Goal: Information Seeking & Learning: Learn about a topic

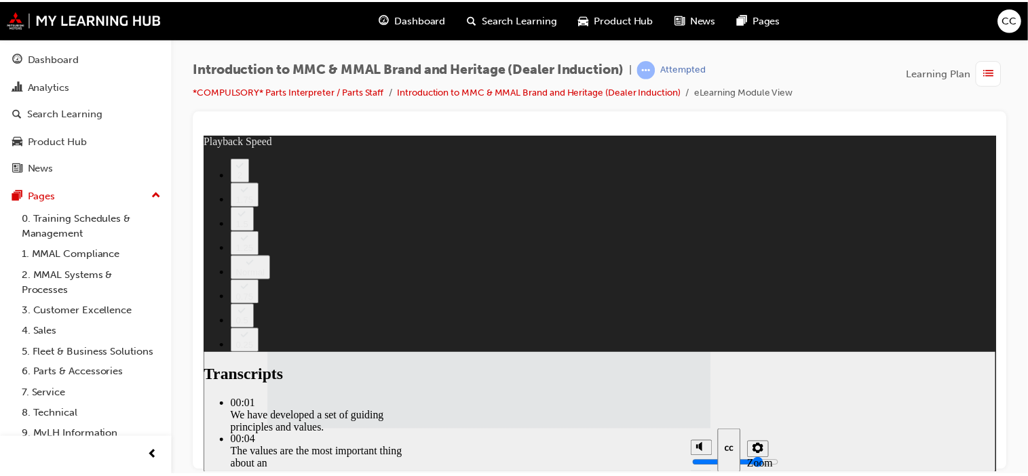
scroll to position [1758, 0]
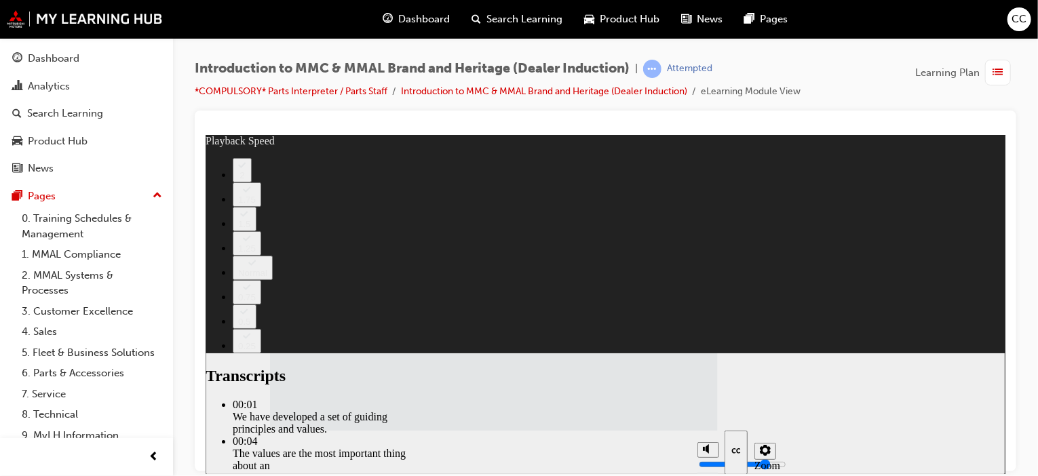
type input "120"
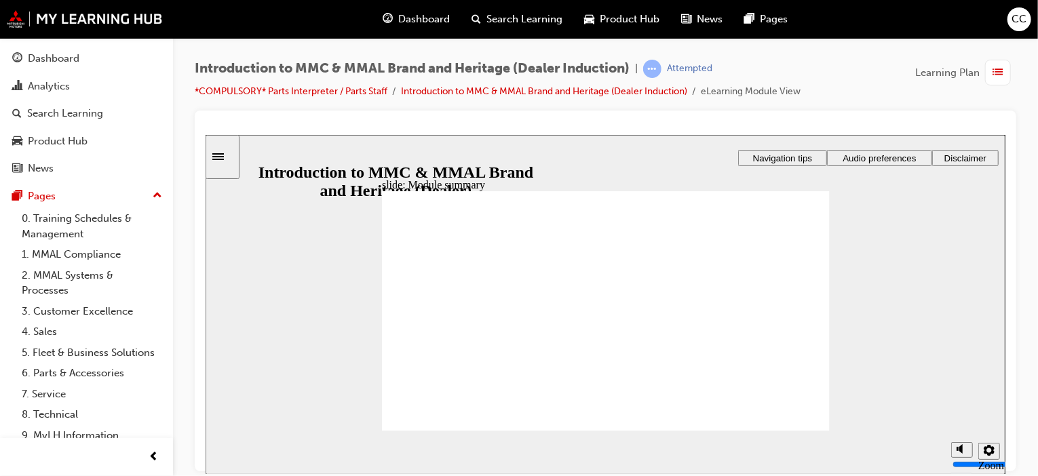
checkbox input "true"
drag, startPoint x: 433, startPoint y: 328, endPoint x: 433, endPoint y: 349, distance: 21.7
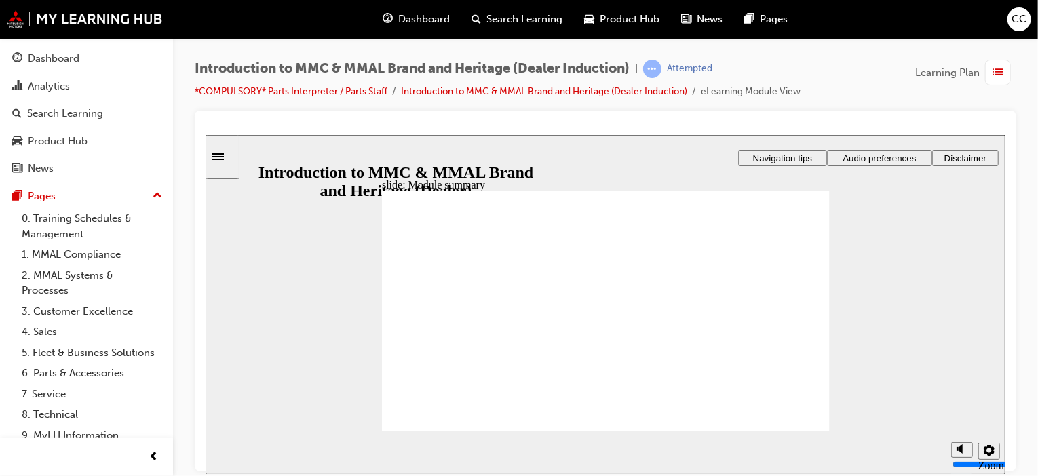
checkbox input "true"
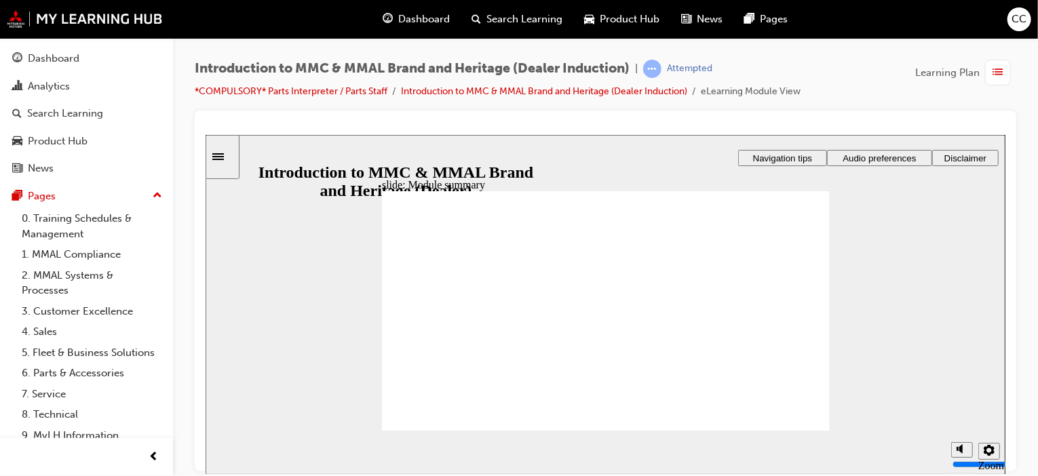
checkbox input "true"
drag, startPoint x: 424, startPoint y: 404, endPoint x: 621, endPoint y: 429, distance: 198.4
checkbox input "true"
radio input "true"
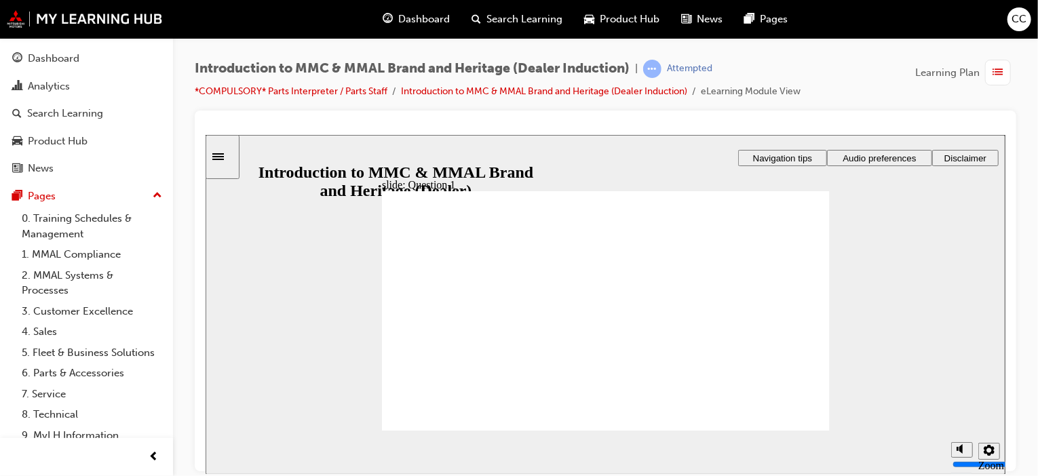
radio input "true"
drag, startPoint x: 433, startPoint y: 399, endPoint x: 442, endPoint y: 412, distance: 15.2
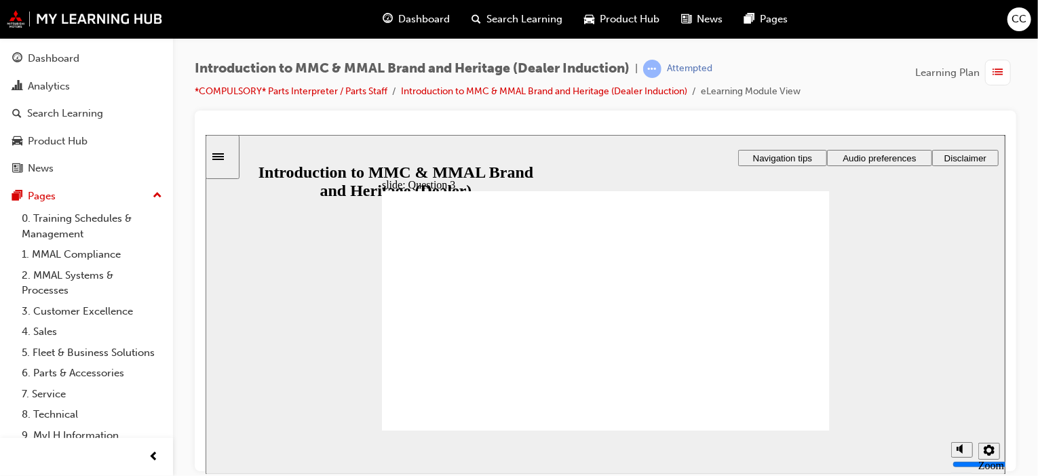
radio input "true"
checkbox input "true"
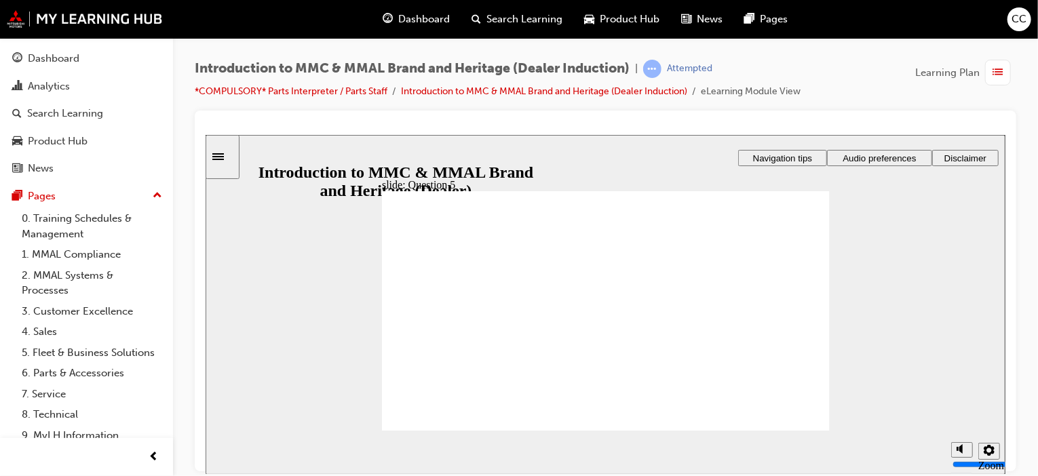
checkbox input "true"
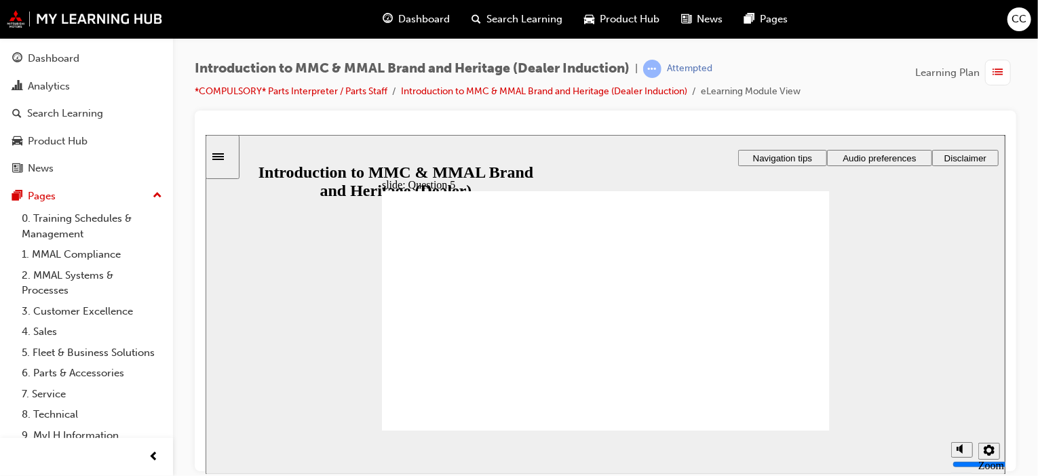
radio input "true"
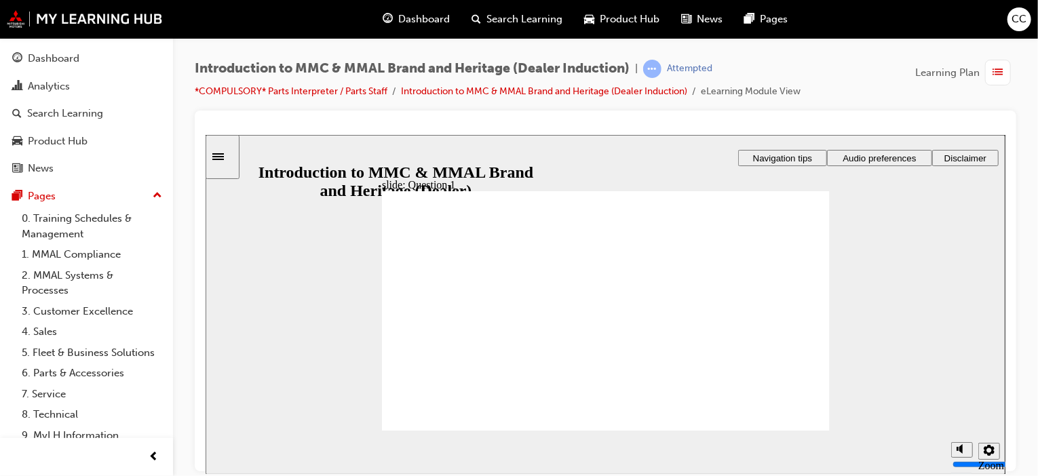
radio input "true"
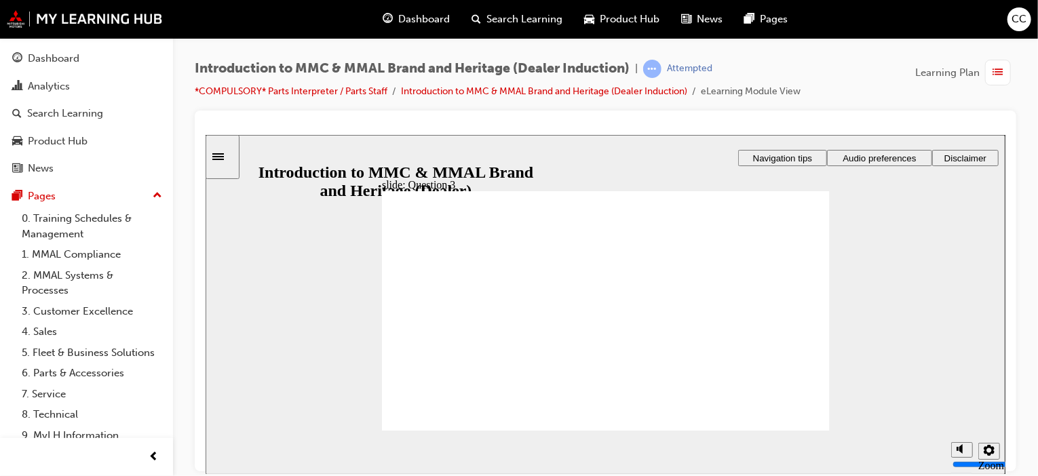
radio input "true"
checkbox input "true"
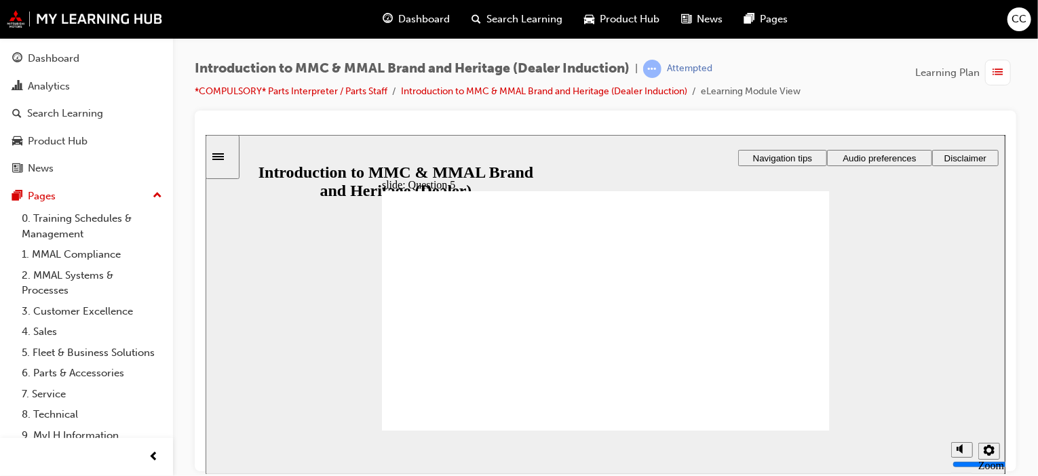
checkbox input "true"
drag, startPoint x: 402, startPoint y: 351, endPoint x: 401, endPoint y: 364, distance: 13.0
checkbox input "true"
drag, startPoint x: 404, startPoint y: 379, endPoint x: 500, endPoint y: 362, distance: 97.8
checkbox input "true"
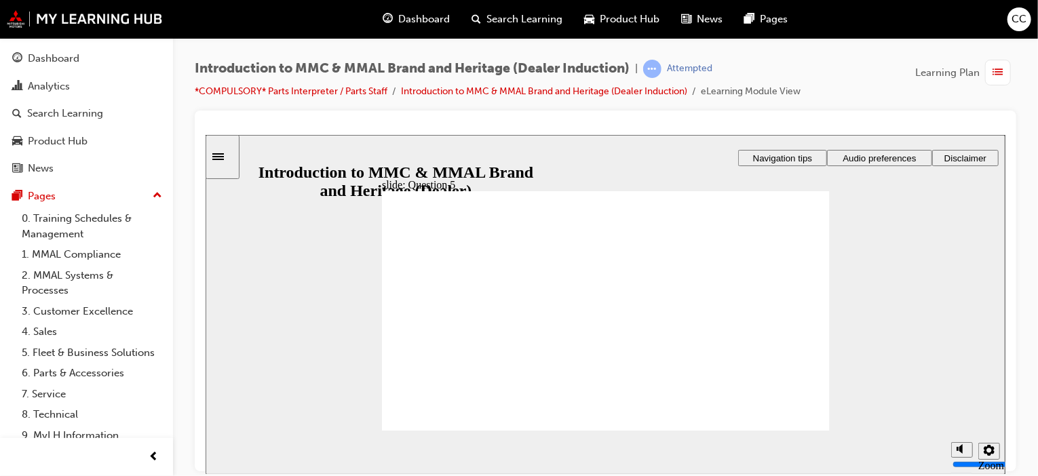
checkbox input "true"
drag, startPoint x: 508, startPoint y: 352, endPoint x: 493, endPoint y: 381, distance: 33.1
checkbox input "true"
drag, startPoint x: 460, startPoint y: 408, endPoint x: 452, endPoint y: 411, distance: 8.8
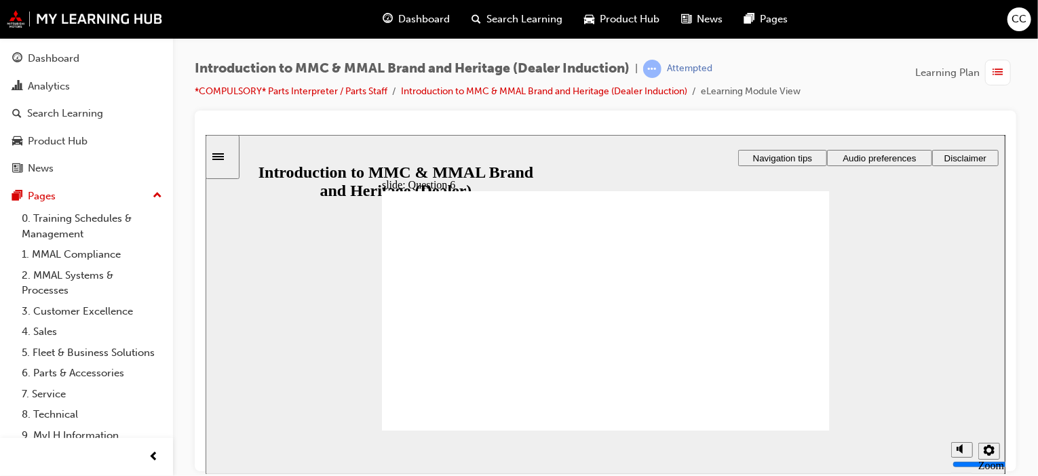
radio input "true"
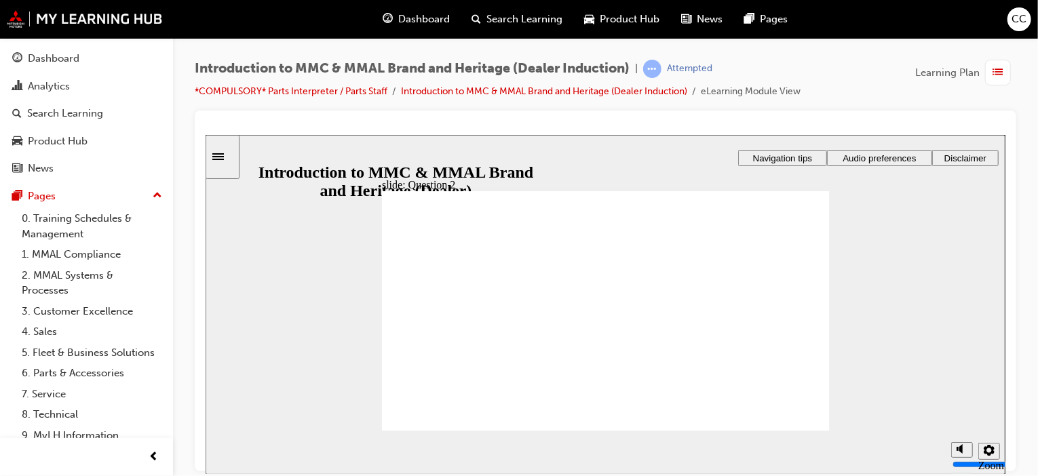
drag, startPoint x: 400, startPoint y: 374, endPoint x: 420, endPoint y: 395, distance: 29.8
radio input "true"
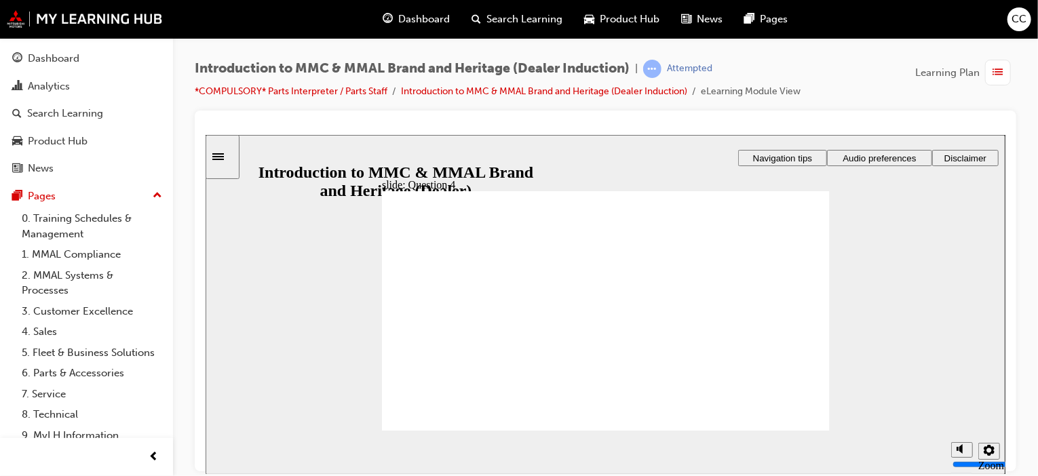
radio input "true"
checkbox input "true"
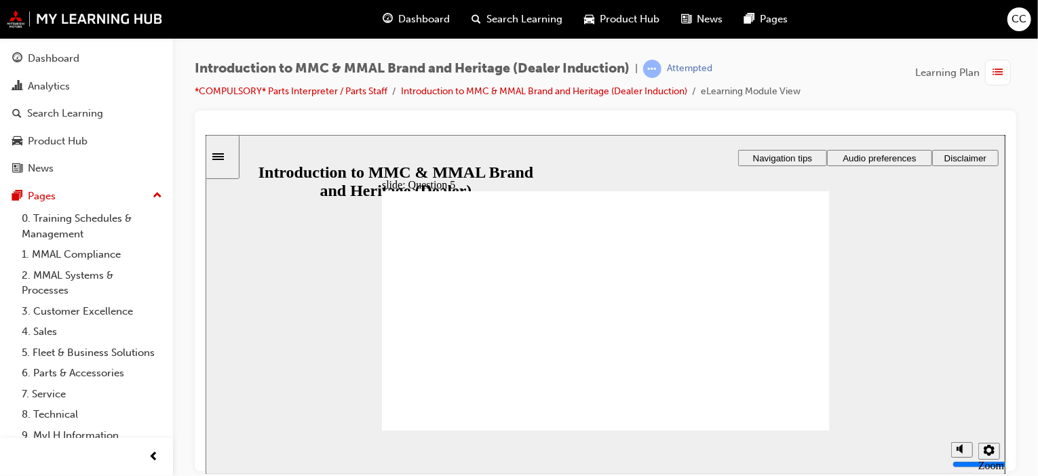
drag, startPoint x: 397, startPoint y: 370, endPoint x: 422, endPoint y: 360, distance: 26.8
checkbox input "true"
drag, startPoint x: 499, startPoint y: 317, endPoint x: 508, endPoint y: 322, distance: 10.9
checkbox input "true"
drag, startPoint x: 509, startPoint y: 353, endPoint x: 487, endPoint y: 366, distance: 25.5
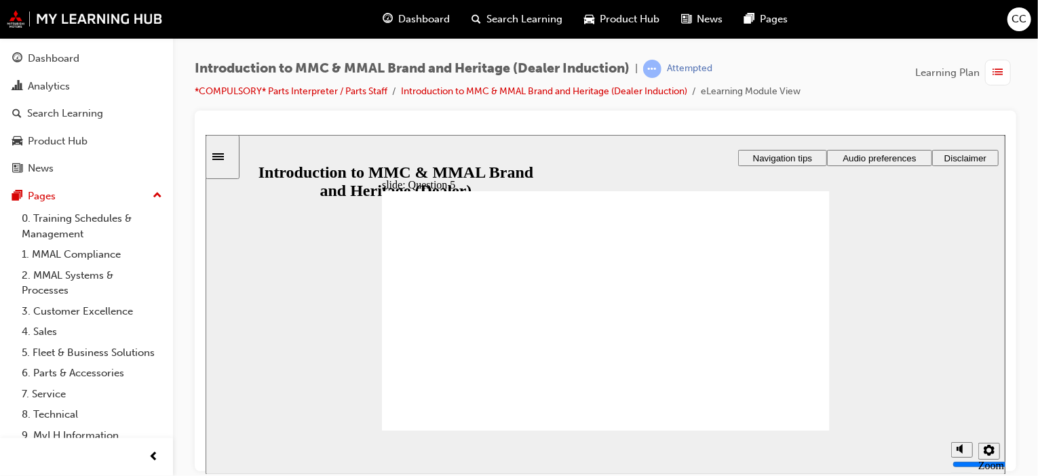
checkbox input "true"
radio input "true"
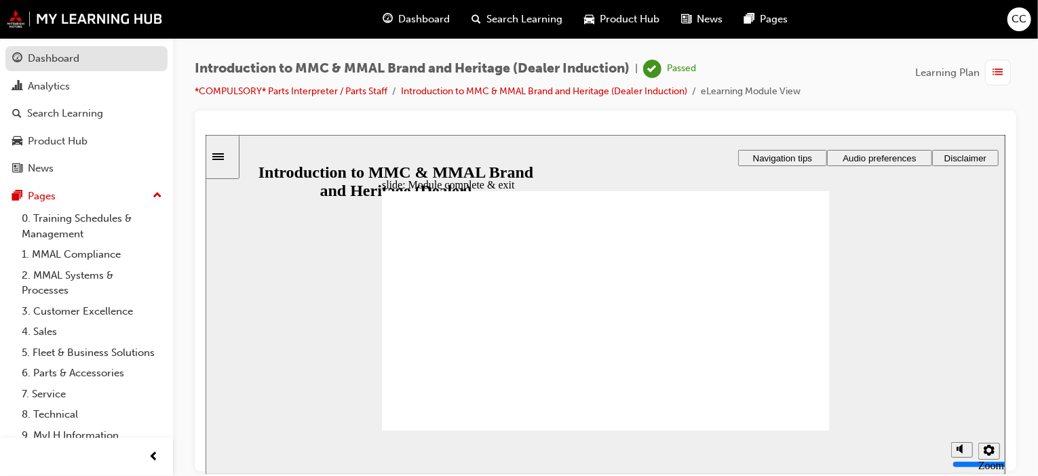
click at [61, 58] on div "Dashboard" at bounding box center [54, 59] width 52 height 16
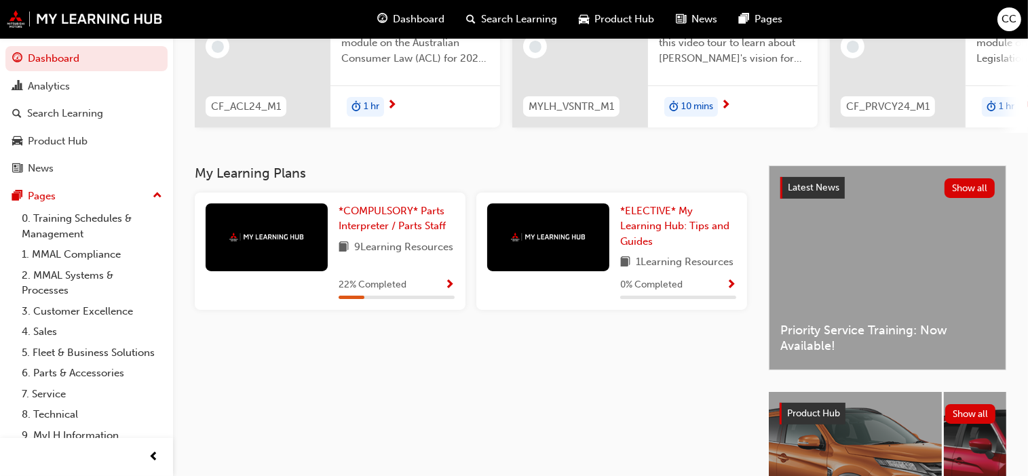
scroll to position [204, 0]
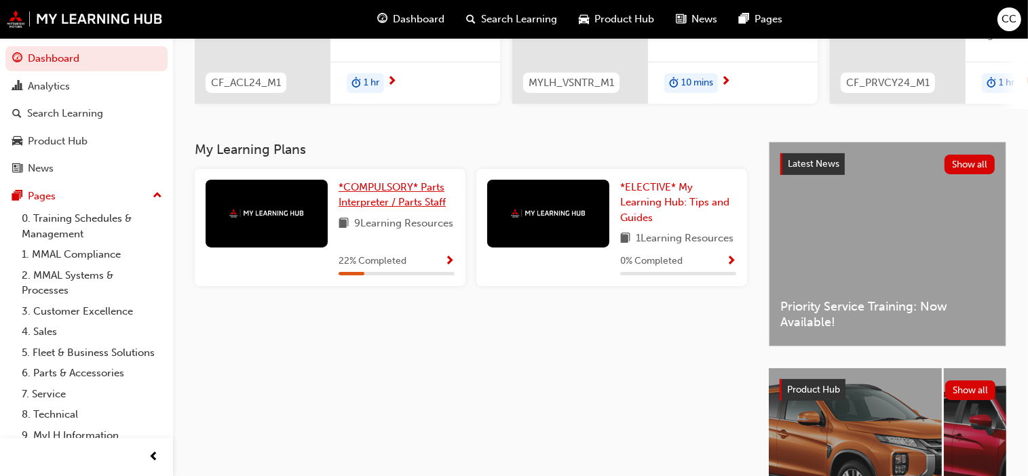
click at [385, 191] on span "*COMPULSORY* Parts Interpreter / Parts Staff" at bounding box center [392, 195] width 107 height 28
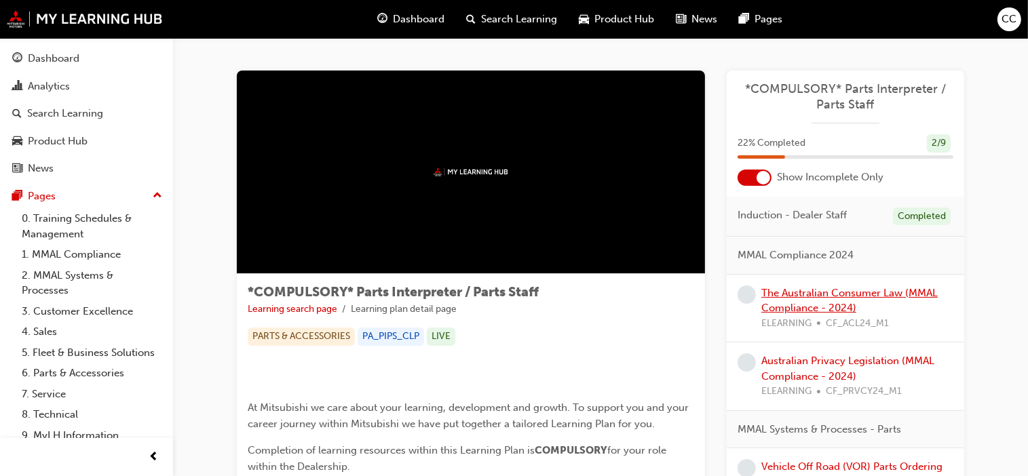
click at [866, 295] on link "The Australian Consumer Law (MMAL Compliance - 2024)" at bounding box center [849, 301] width 176 height 28
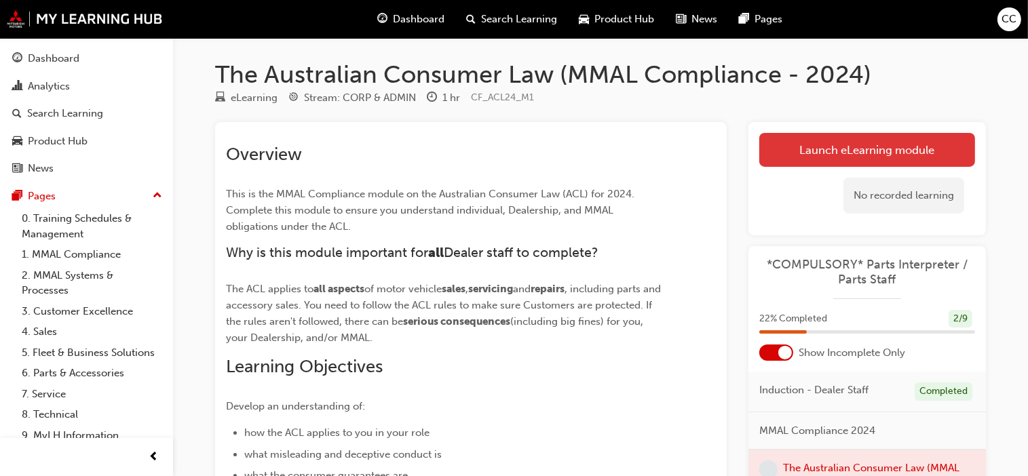
click at [889, 150] on link "Launch eLearning module" at bounding box center [867, 150] width 216 height 34
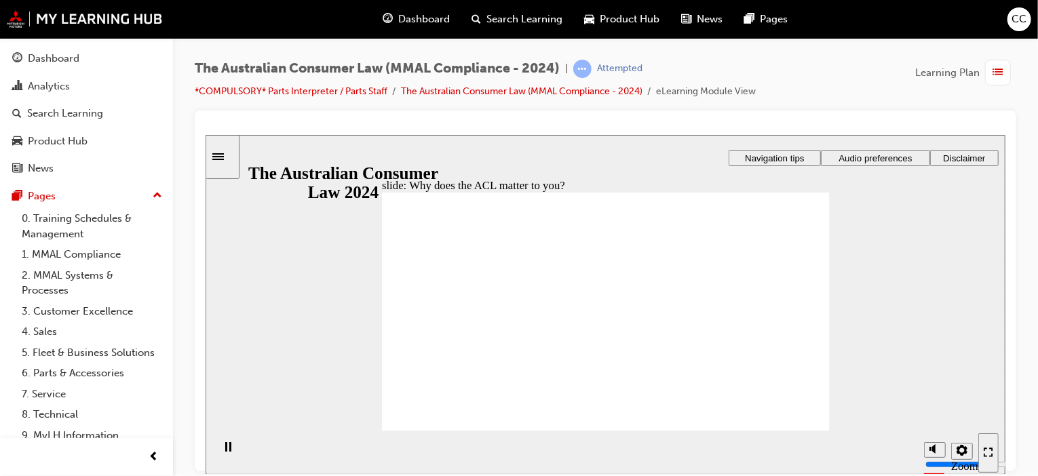
radio input "true"
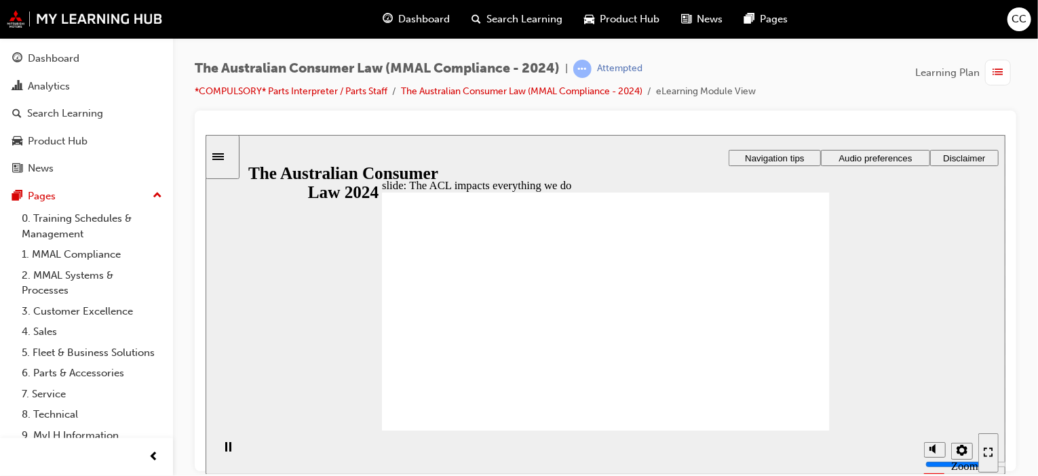
radio input "true"
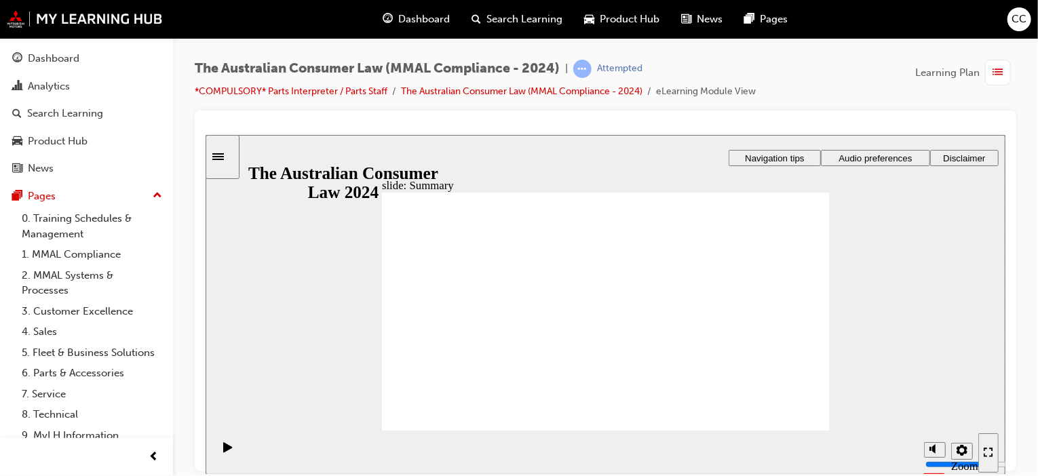
drag, startPoint x: 603, startPoint y: 275, endPoint x: 504, endPoint y: 355, distance: 126.9
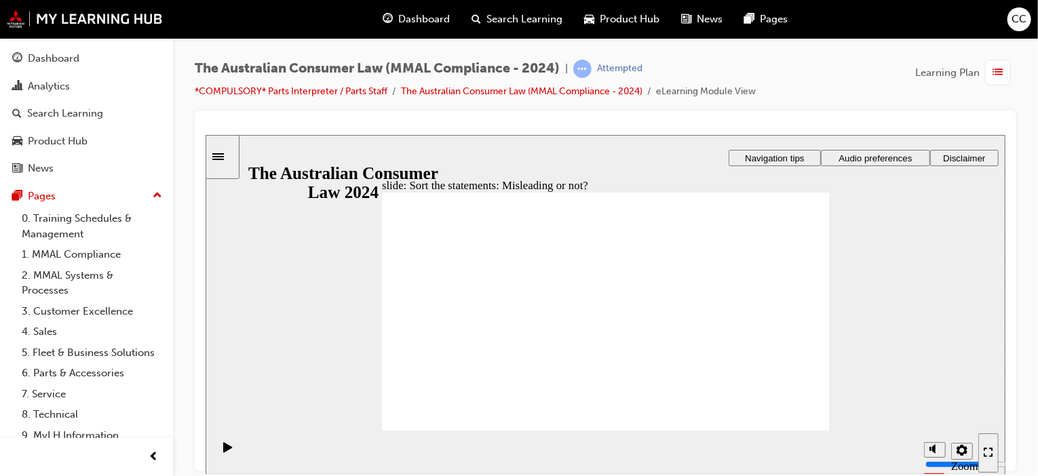
drag, startPoint x: 598, startPoint y: 254, endPoint x: 678, endPoint y: 330, distance: 109.9
drag, startPoint x: 630, startPoint y: 263, endPoint x: 537, endPoint y: 339, distance: 120.6
drag, startPoint x: 614, startPoint y: 271, endPoint x: 695, endPoint y: 345, distance: 110.4
drag, startPoint x: 609, startPoint y: 268, endPoint x: 515, endPoint y: 347, distance: 122.8
drag, startPoint x: 604, startPoint y: 271, endPoint x: 507, endPoint y: 344, distance: 121.0
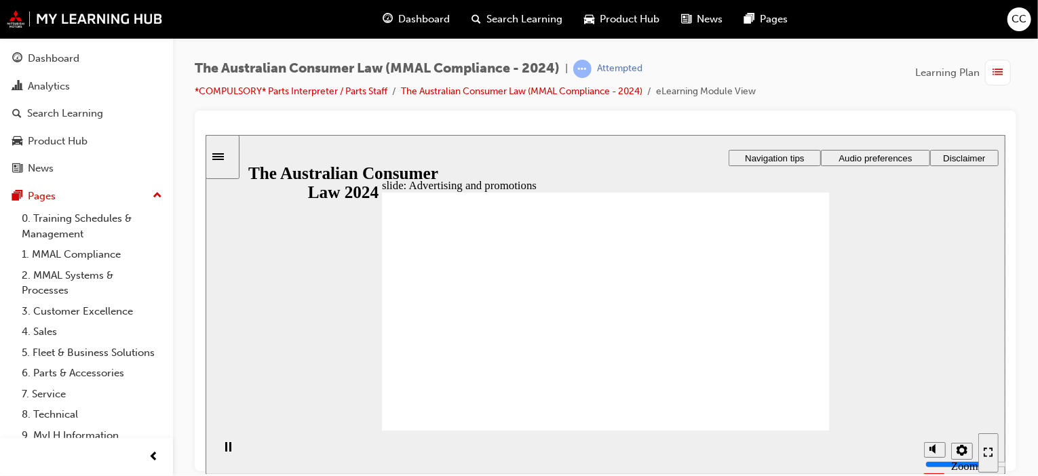
drag, startPoint x: 761, startPoint y: 263, endPoint x: 737, endPoint y: 271, distance: 25.7
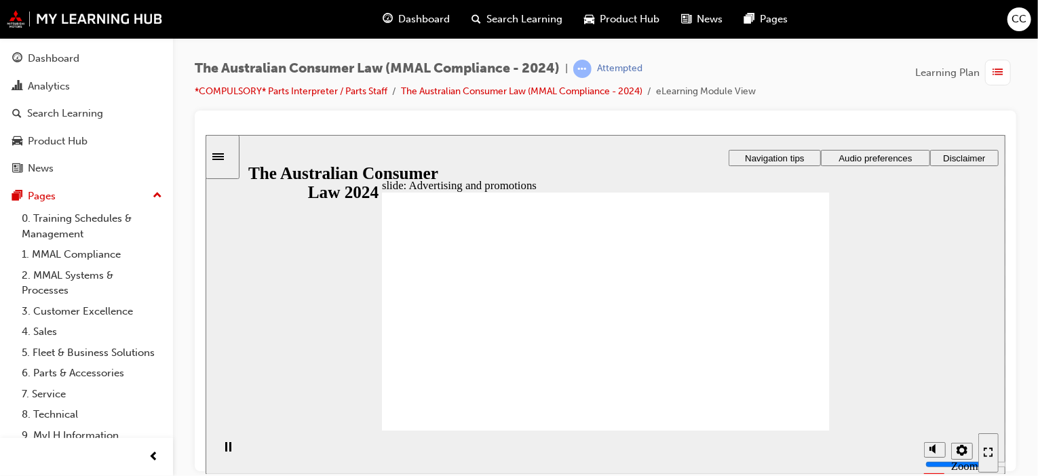
drag, startPoint x: 758, startPoint y: 248, endPoint x: 756, endPoint y: 292, distance: 44.1
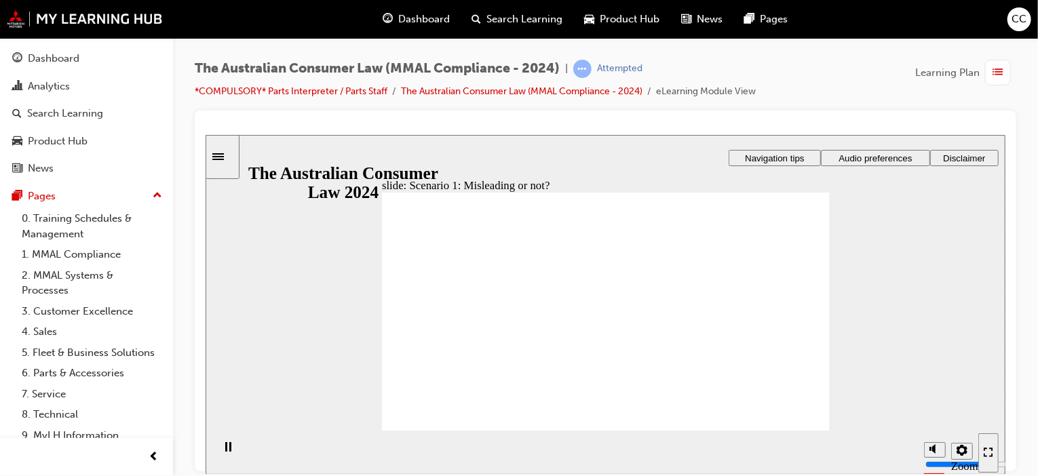
drag, startPoint x: 646, startPoint y: 317, endPoint x: 650, endPoint y: 309, distance: 9.4
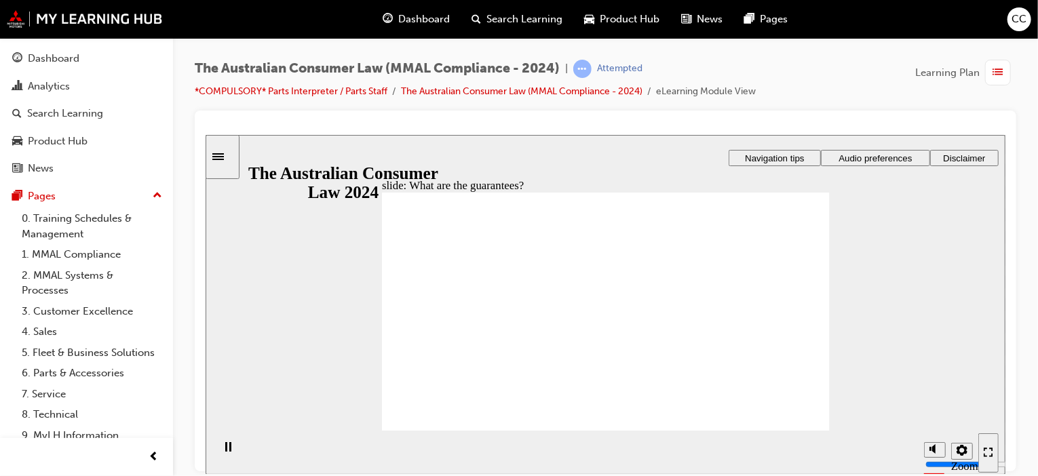
drag, startPoint x: 754, startPoint y: 258, endPoint x: 756, endPoint y: 271, distance: 13.2
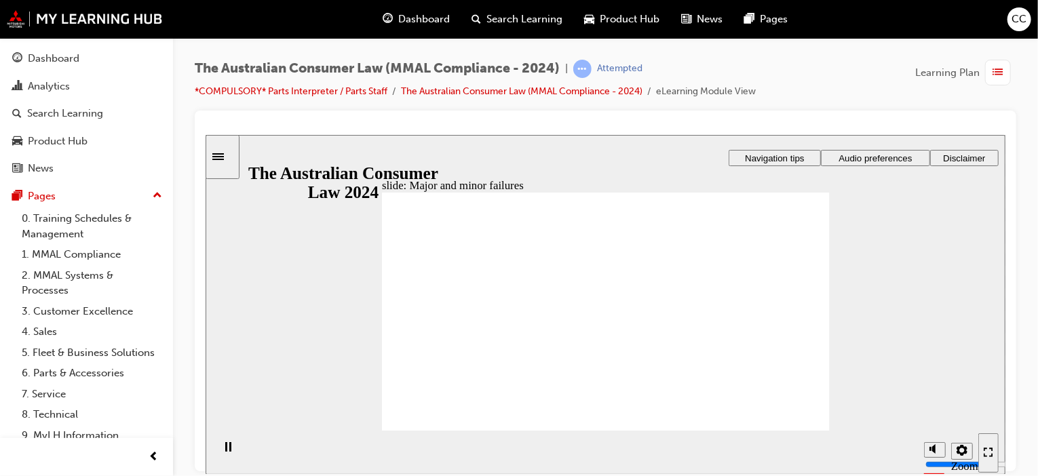
drag, startPoint x: 591, startPoint y: 252, endPoint x: 725, endPoint y: 339, distance: 159.7
drag, startPoint x: 627, startPoint y: 267, endPoint x: 507, endPoint y: 354, distance: 148.2
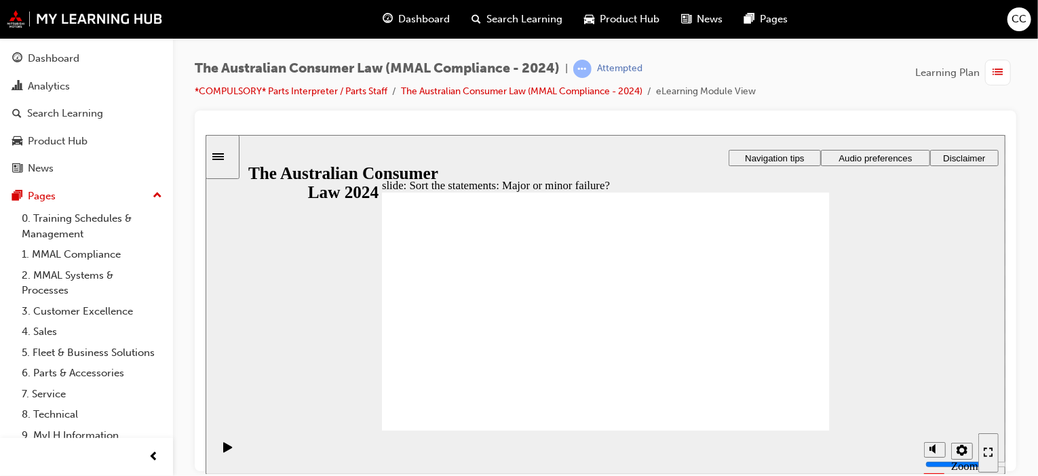
drag, startPoint x: 623, startPoint y: 256, endPoint x: 505, endPoint y: 343, distance: 146.7
drag, startPoint x: 505, startPoint y: 343, endPoint x: 756, endPoint y: 345, distance: 251.7
drag, startPoint x: 611, startPoint y: 268, endPoint x: 493, endPoint y: 355, distance: 146.9
drag, startPoint x: 632, startPoint y: 265, endPoint x: 511, endPoint y: 348, distance: 146.8
drag, startPoint x: 601, startPoint y: 255, endPoint x: 731, endPoint y: 341, distance: 155.6
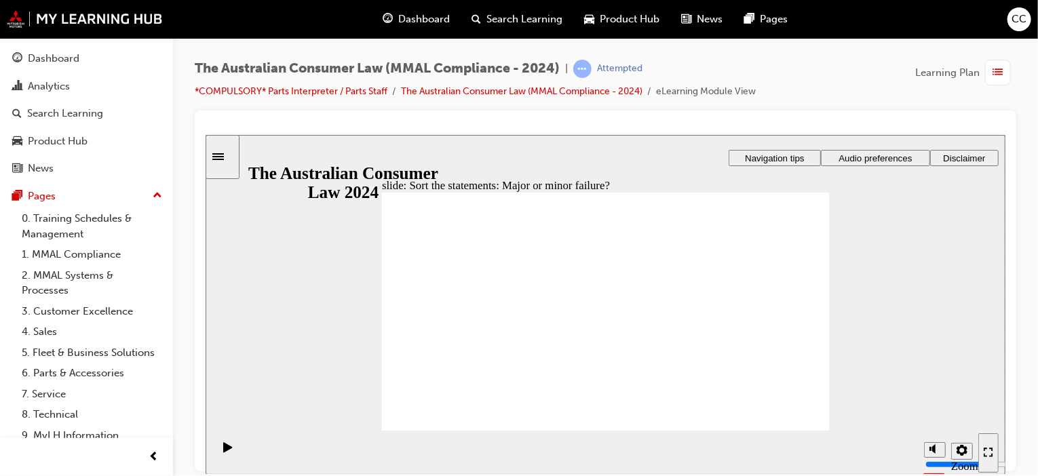
drag, startPoint x: 731, startPoint y: 341, endPoint x: 474, endPoint y: 344, distance: 257.1
drag, startPoint x: 613, startPoint y: 273, endPoint x: 495, endPoint y: 360, distance: 146.1
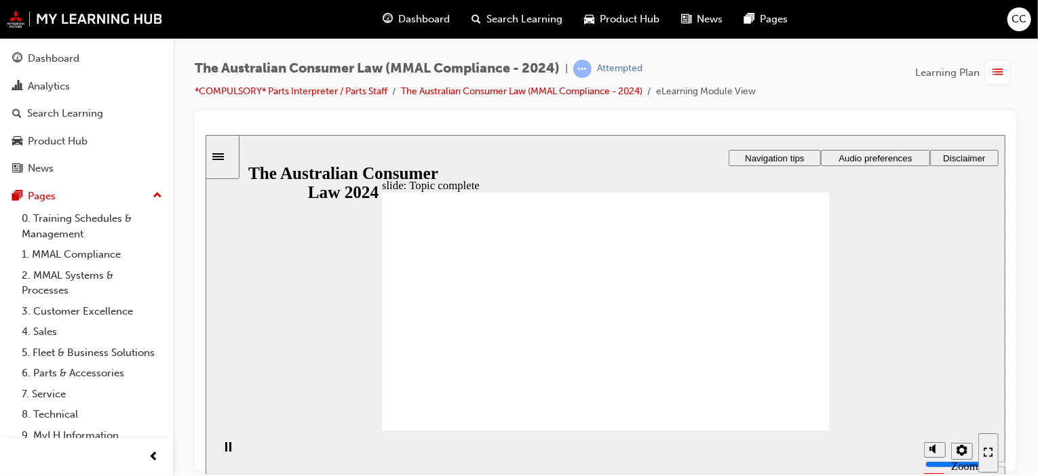
drag, startPoint x: 575, startPoint y: 266, endPoint x: 674, endPoint y: 276, distance: 99.6
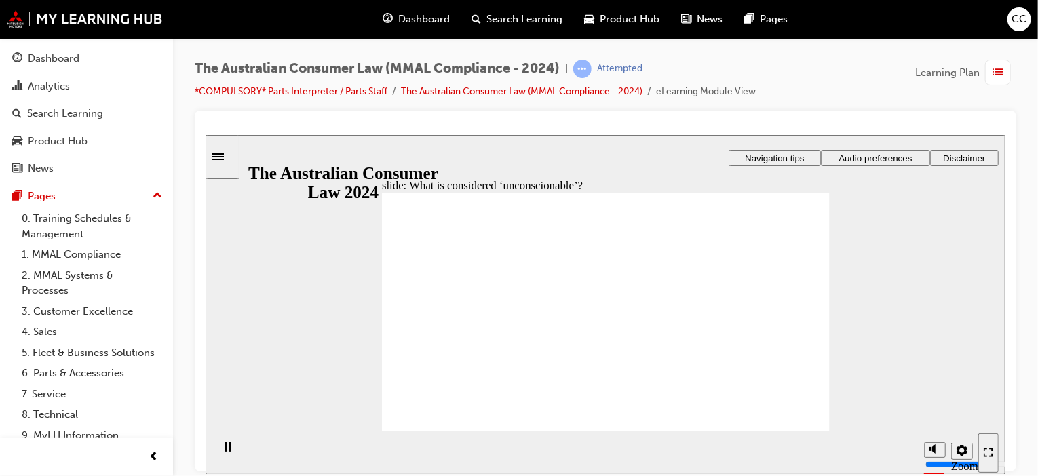
drag, startPoint x: 705, startPoint y: 328, endPoint x: 649, endPoint y: 329, distance: 55.6
drag, startPoint x: 622, startPoint y: 330, endPoint x: 507, endPoint y: 334, distance: 114.7
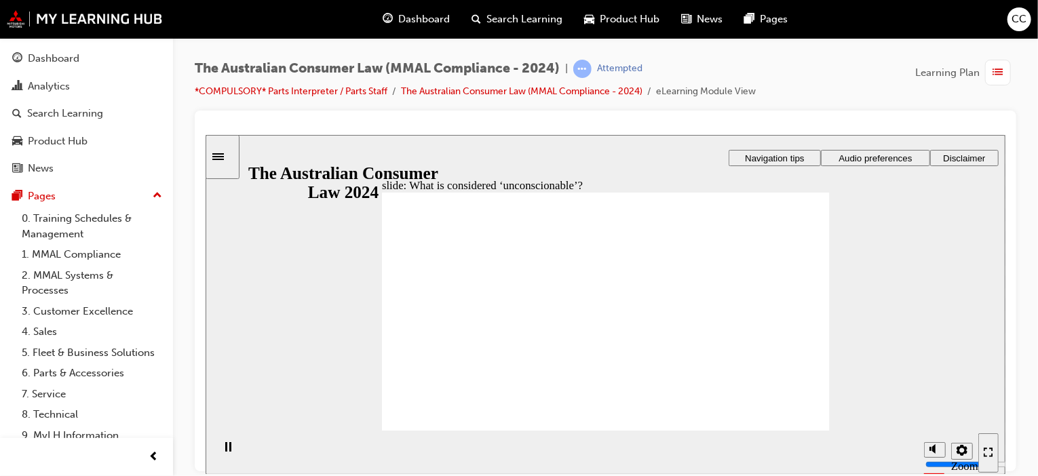
drag, startPoint x: 507, startPoint y: 334, endPoint x: 450, endPoint y: 334, distance: 57.7
drag, startPoint x: 439, startPoint y: 383, endPoint x: 479, endPoint y: 408, distance: 46.9
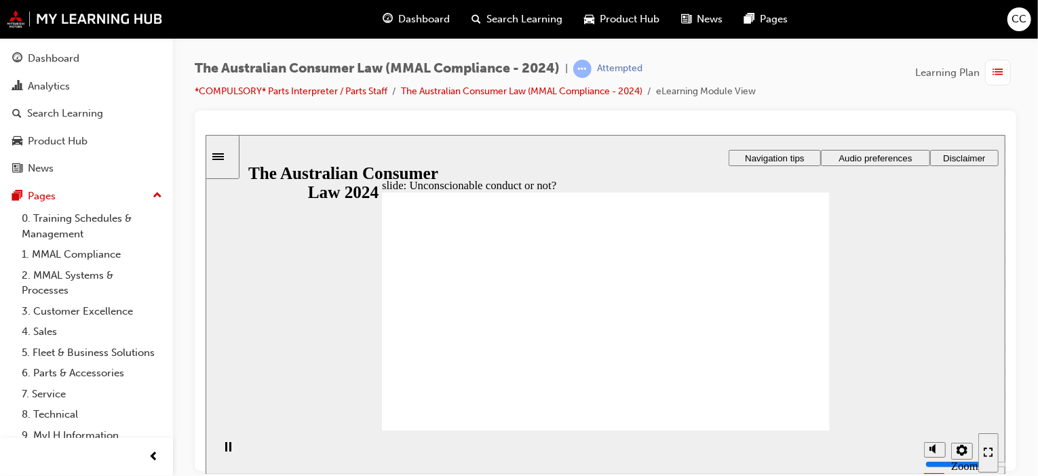
drag, startPoint x: 625, startPoint y: 271, endPoint x: 502, endPoint y: 344, distance: 143.2
drag, startPoint x: 608, startPoint y: 270, endPoint x: 728, endPoint y: 344, distance: 141.0
drag, startPoint x: 728, startPoint y: 344, endPoint x: 490, endPoint y: 344, distance: 237.4
drag, startPoint x: 573, startPoint y: 287, endPoint x: 699, endPoint y: 366, distance: 149.3
drag, startPoint x: 613, startPoint y: 273, endPoint x: 737, endPoint y: 348, distance: 144.8
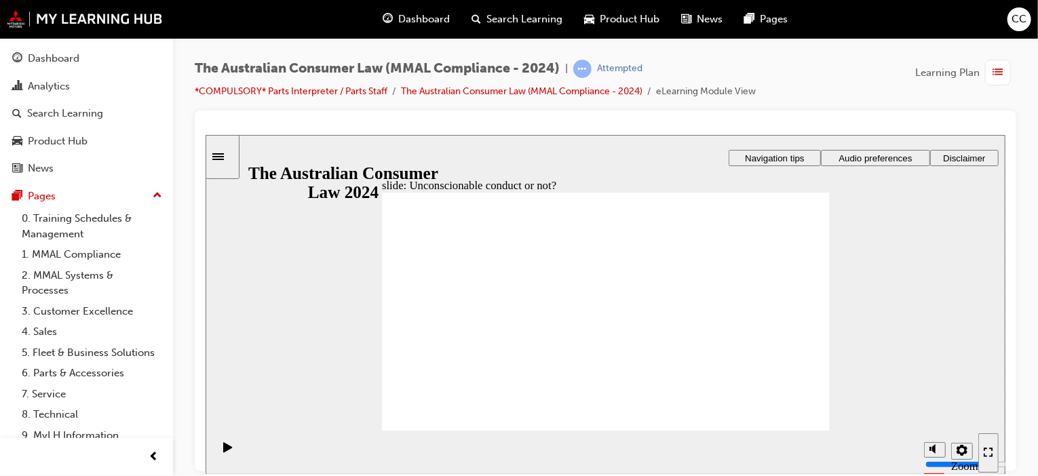
drag, startPoint x: 737, startPoint y: 348, endPoint x: 512, endPoint y: 344, distance: 224.6
drag, startPoint x: 629, startPoint y: 303, endPoint x: 734, endPoint y: 361, distance: 119.9
drag, startPoint x: 732, startPoint y: 361, endPoint x: 463, endPoint y: 356, distance: 268.7
drag, startPoint x: 594, startPoint y: 276, endPoint x: 464, endPoint y: 344, distance: 146.3
drag, startPoint x: 670, startPoint y: 321, endPoint x: 729, endPoint y: 352, distance: 66.8
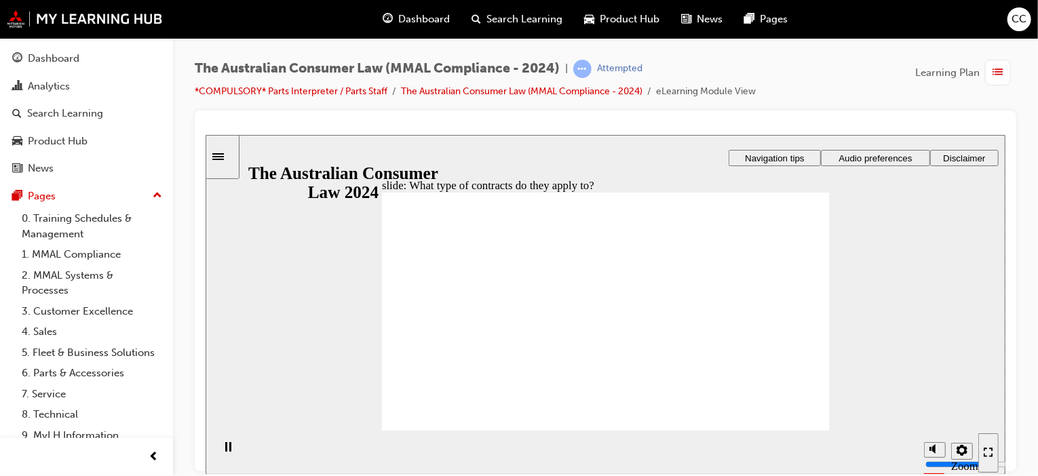
drag, startPoint x: 600, startPoint y: 281, endPoint x: 745, endPoint y: 360, distance: 164.5
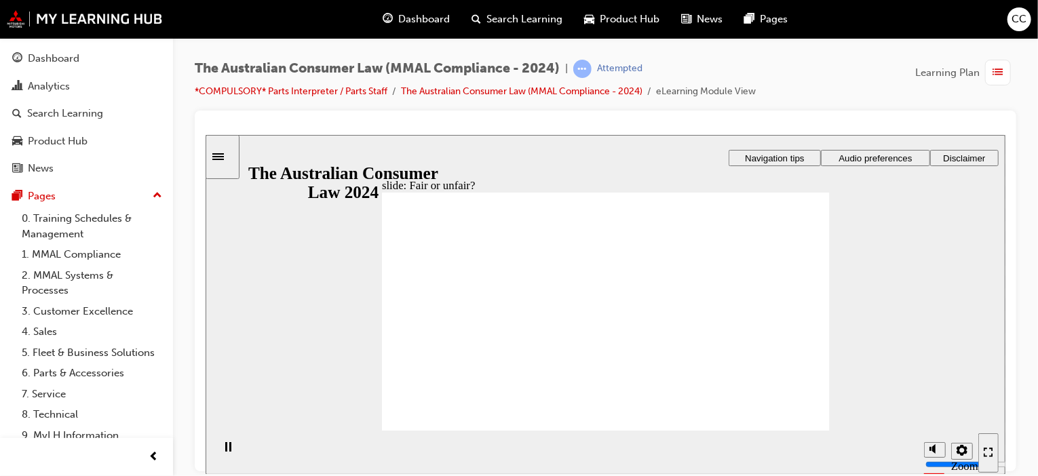
drag, startPoint x: 599, startPoint y: 277, endPoint x: 461, endPoint y: 354, distance: 157.9
drag, startPoint x: 601, startPoint y: 276, endPoint x: 750, endPoint y: 347, distance: 165.1
drag, startPoint x: 612, startPoint y: 284, endPoint x: 760, endPoint y: 357, distance: 164.7
drag, startPoint x: 608, startPoint y: 271, endPoint x: 750, endPoint y: 347, distance: 160.9
drag, startPoint x: 606, startPoint y: 286, endPoint x: 460, endPoint y: 366, distance: 167.0
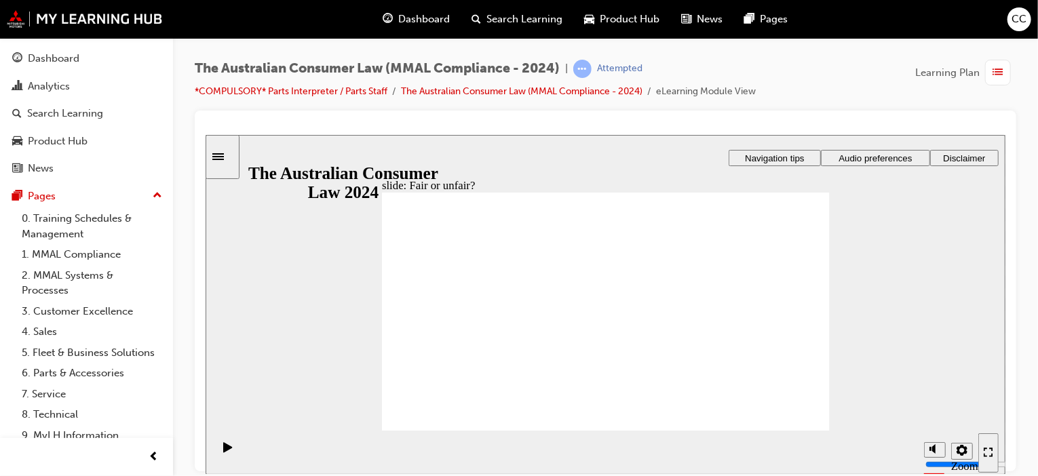
drag, startPoint x: 587, startPoint y: 290, endPoint x: 729, endPoint y: 363, distance: 159.6
drag, startPoint x: 453, startPoint y: 343, endPoint x: 467, endPoint y: 343, distance: 13.6
drag, startPoint x: 765, startPoint y: 249, endPoint x: 746, endPoint y: 256, distance: 20.2
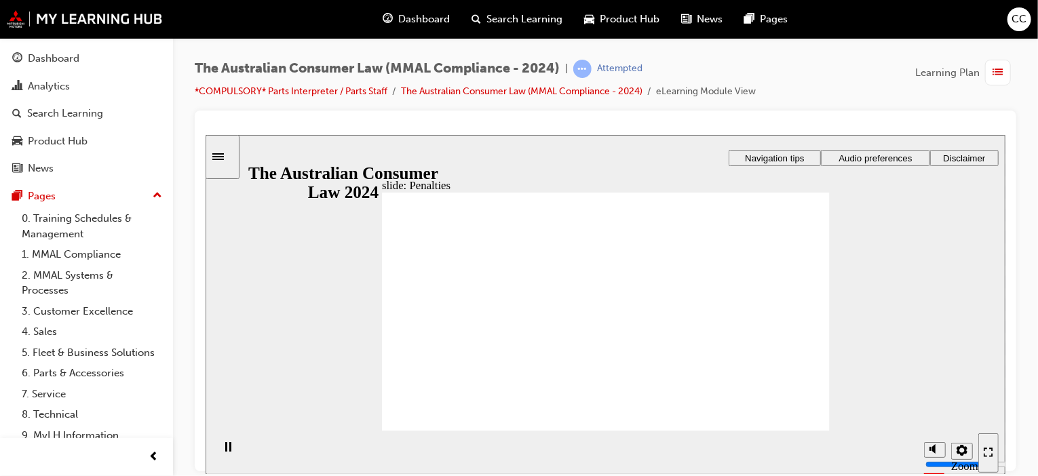
drag, startPoint x: 762, startPoint y: 241, endPoint x: 743, endPoint y: 261, distance: 27.8
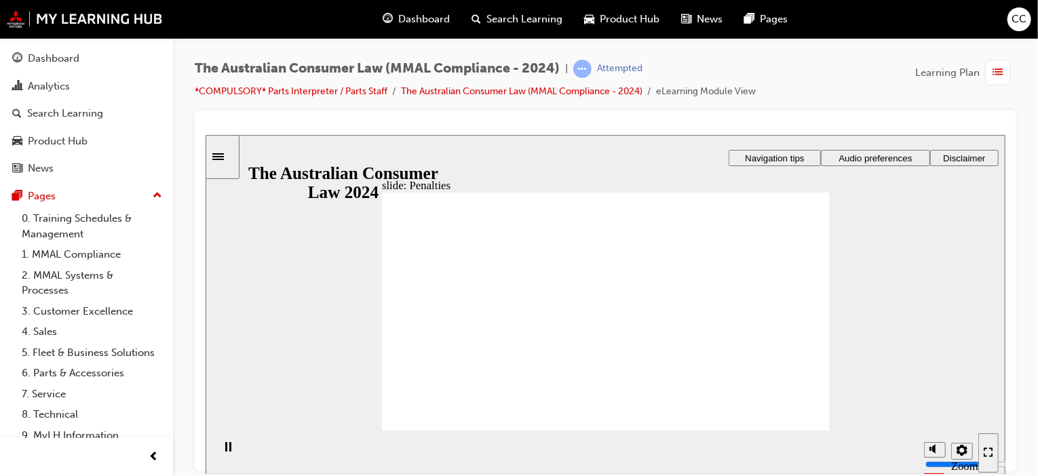
drag, startPoint x: 757, startPoint y: 240, endPoint x: 756, endPoint y: 296, distance: 56.3
drag, startPoint x: 762, startPoint y: 239, endPoint x: 760, endPoint y: 286, distance: 46.2
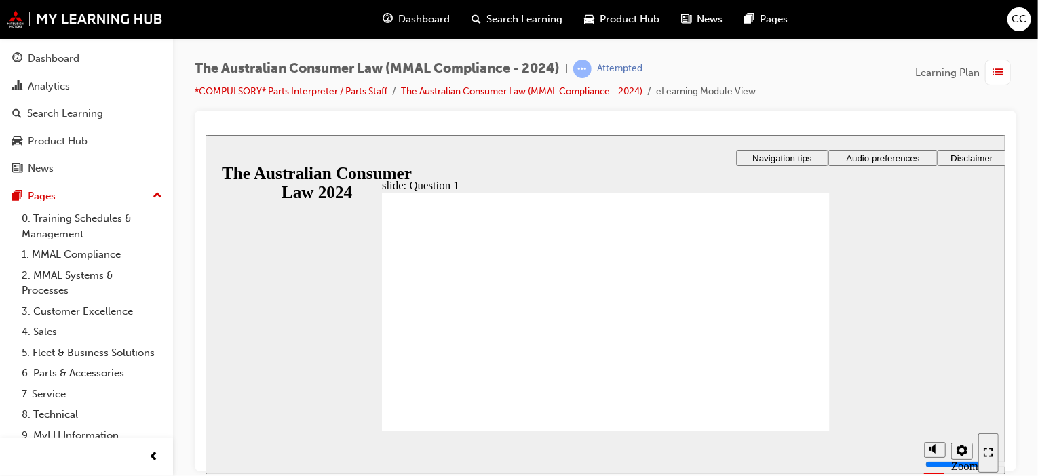
radio input "true"
checkbox input "true"
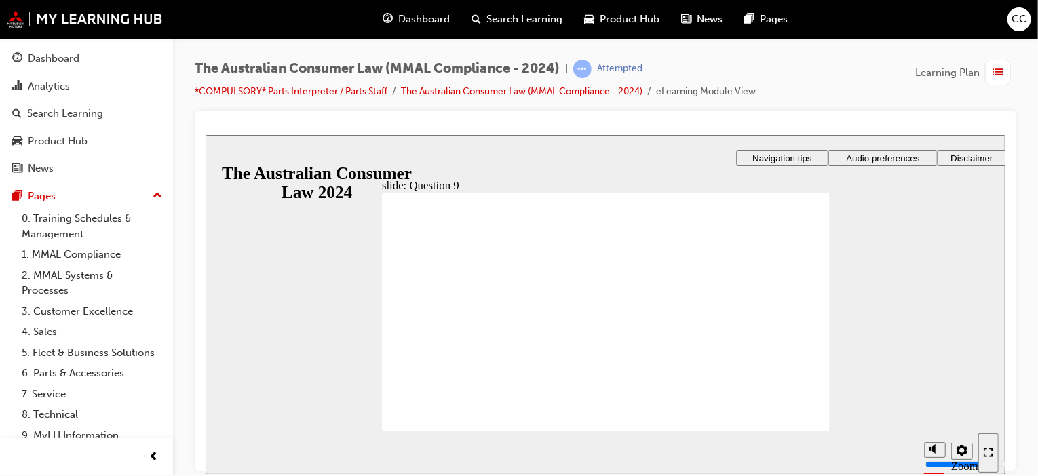
checkbox input "true"
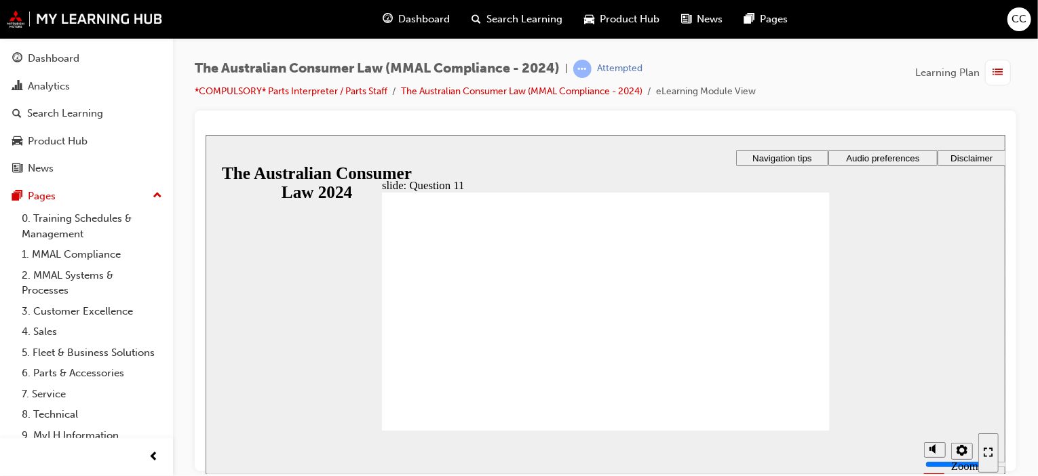
checkbox input "true"
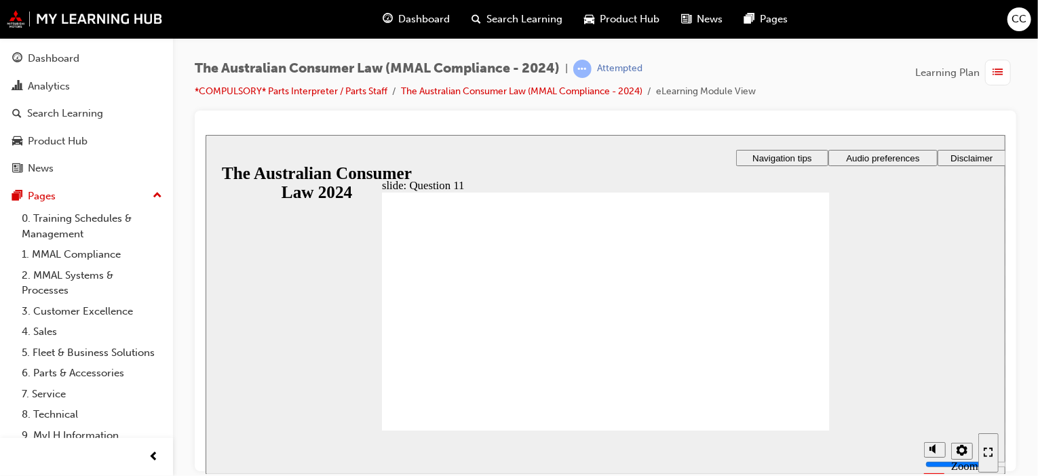
radio input "true"
checkbox input "true"
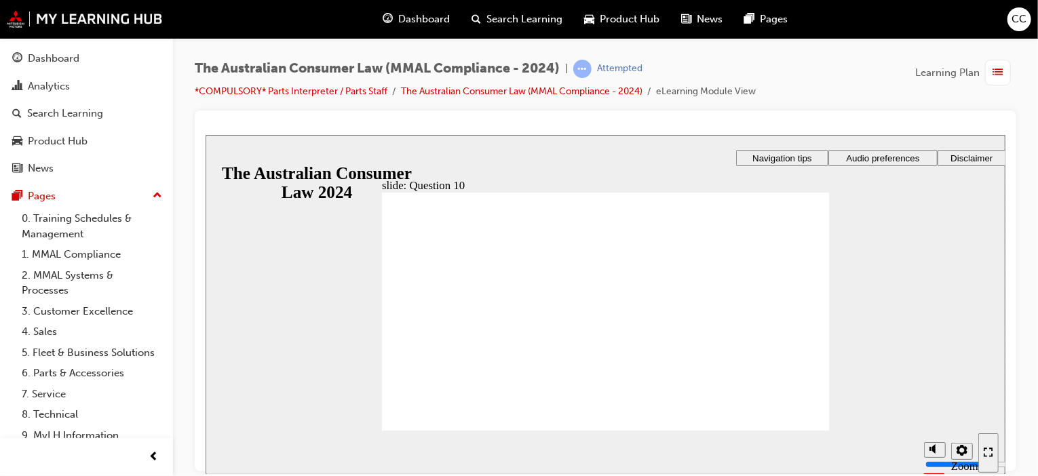
checkbox input "true"
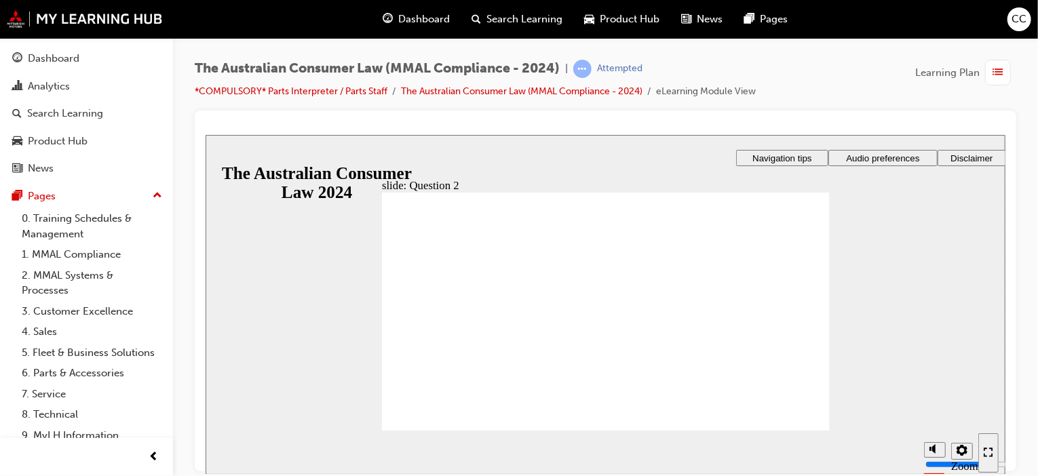
radio input "false"
radio input "true"
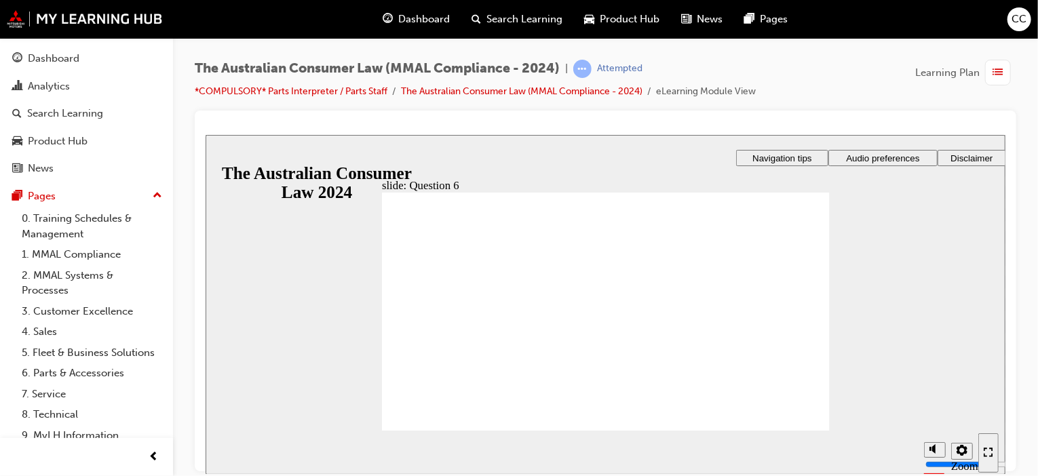
radio input "true"
checkbox input "true"
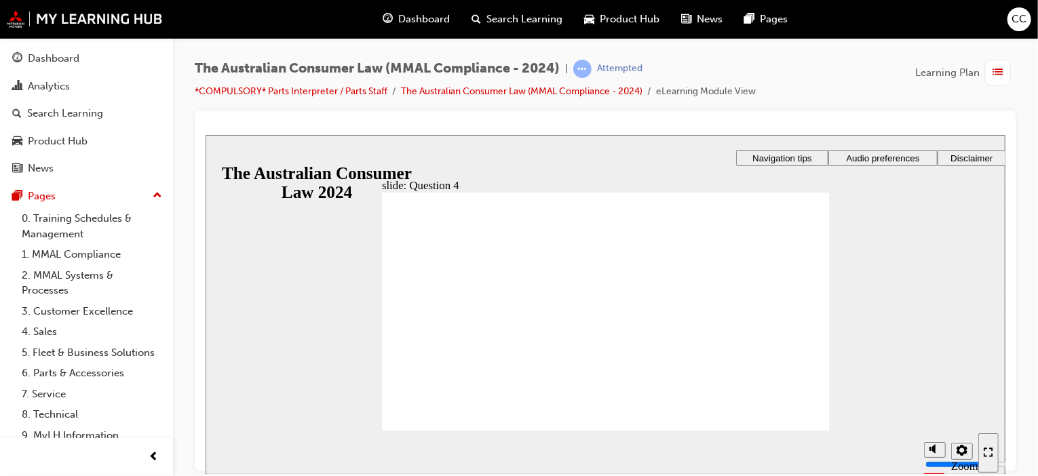
checkbox input "true"
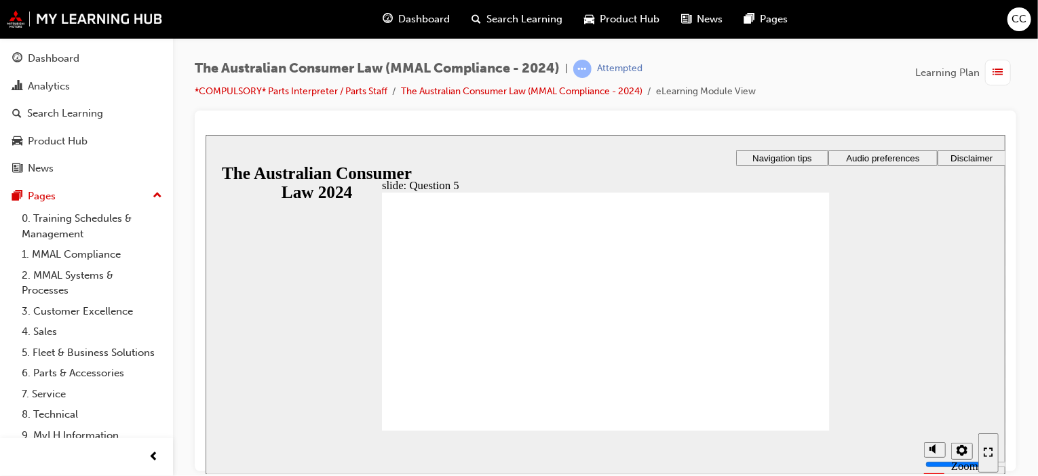
radio input "true"
drag, startPoint x: 398, startPoint y: 289, endPoint x: 430, endPoint y: 409, distance: 124.4
radio input "true"
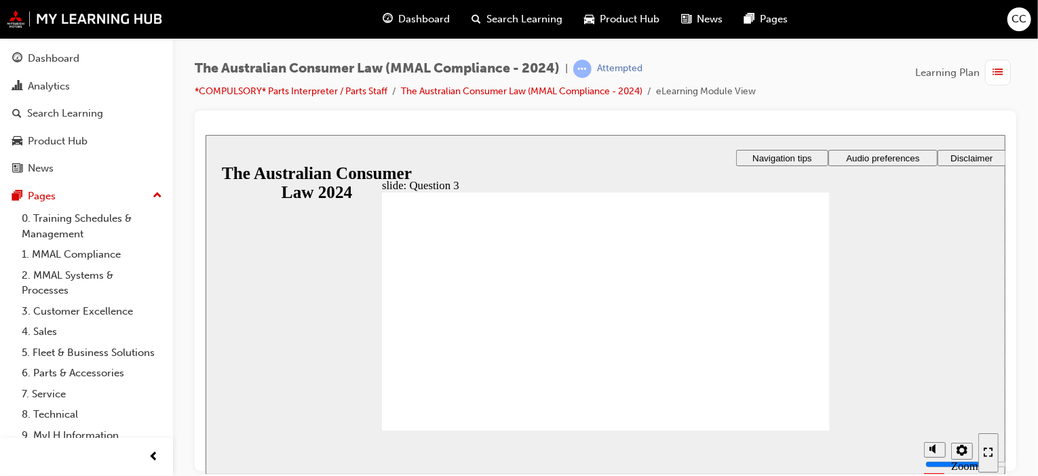
checkbox input "true"
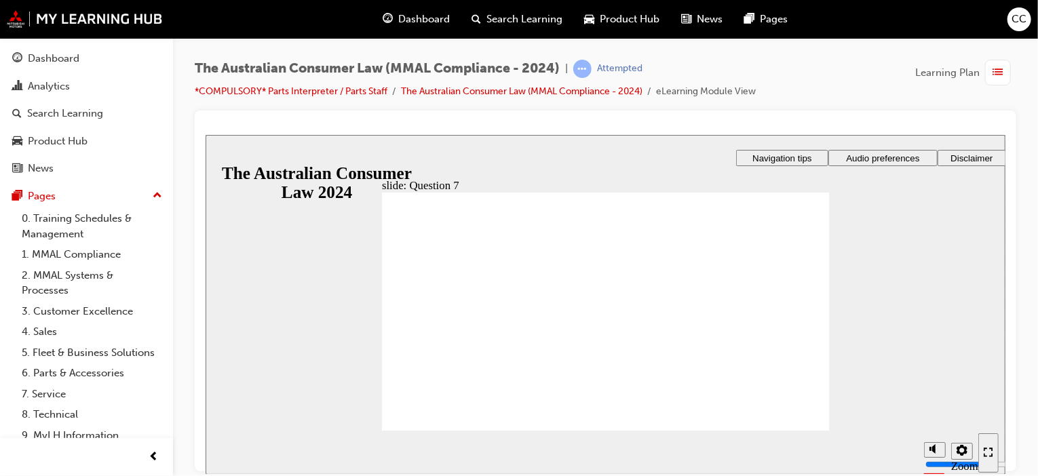
checkbox input "true"
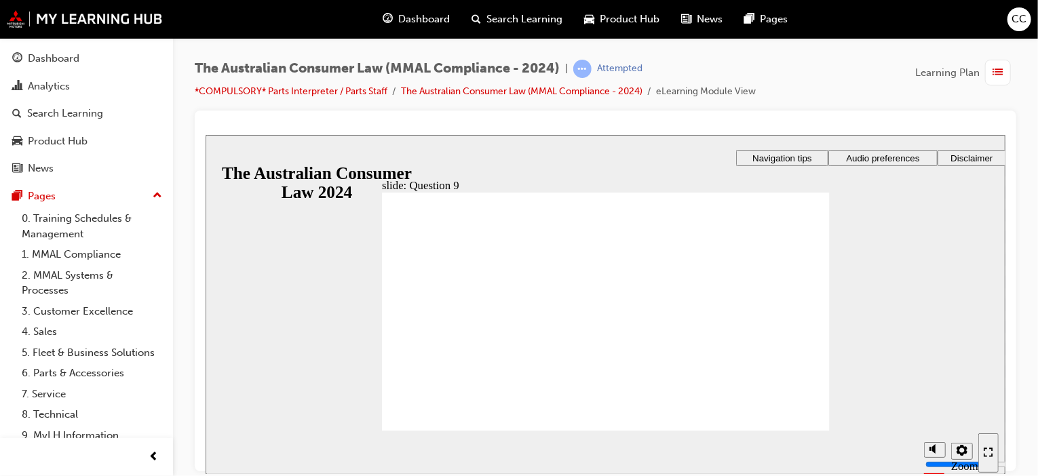
checkbox input "true"
checkbox input "false"
checkbox input "true"
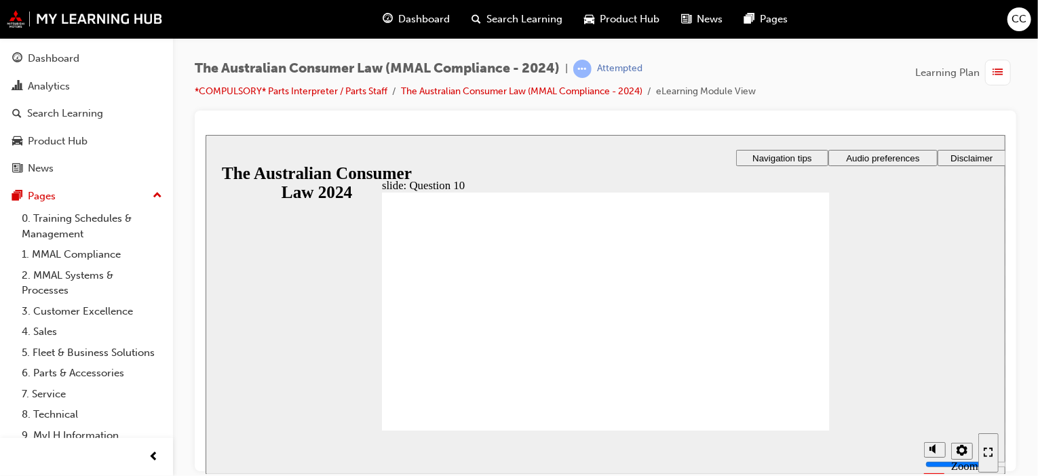
checkbox input "true"
click at [1018, 17] on span "CC" at bounding box center [1019, 20] width 15 height 16
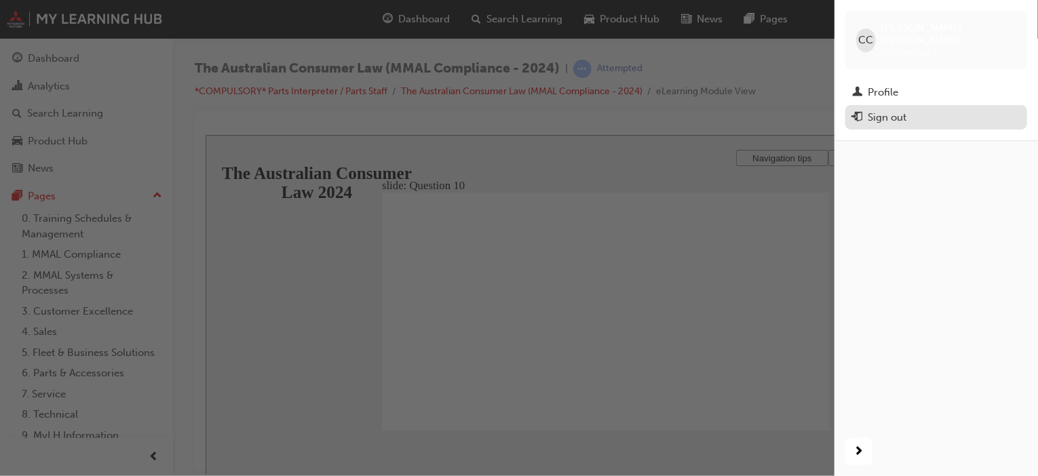
click at [912, 110] on div "Sign out" at bounding box center [936, 117] width 168 height 17
